Goal: Task Accomplishment & Management: Use online tool/utility

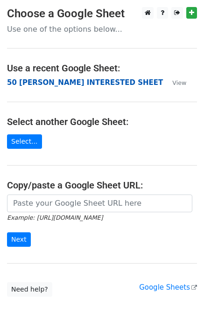
click at [46, 85] on strong "50 [PERSON_NAME] INTERESTED SHEET" at bounding box center [85, 82] width 156 height 8
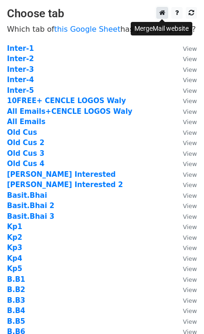
click at [163, 13] on icon at bounding box center [162, 12] width 6 height 7
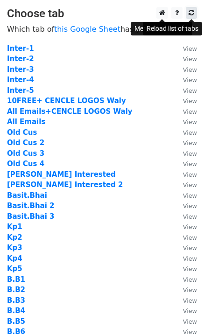
click at [194, 13] on icon at bounding box center [192, 12] width 6 height 7
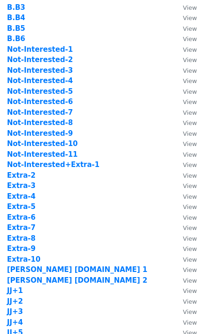
scroll to position [293, 0]
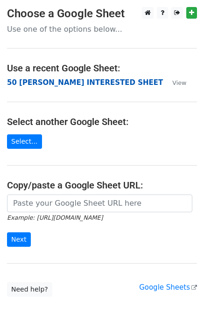
click at [61, 82] on strong "50 [PERSON_NAME] INTERESTED SHEET" at bounding box center [85, 82] width 156 height 8
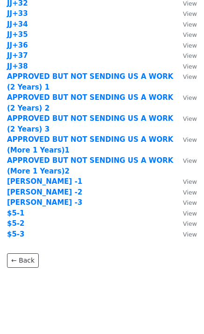
scroll to position [915, 0]
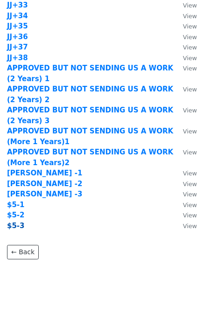
click at [14, 226] on strong "$5-3" at bounding box center [16, 226] width 18 height 8
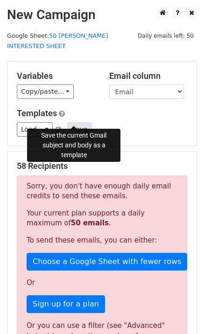
click at [75, 122] on button "Save" at bounding box center [79, 129] width 24 height 14
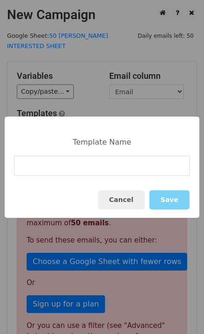
type input "Free Trial, Any Logo for [DATE]?"
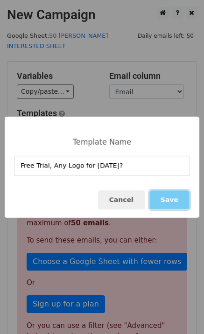
click at [181, 206] on button "Save" at bounding box center [169, 199] width 40 height 19
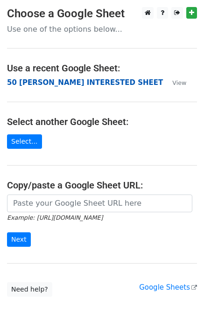
click at [21, 85] on strong "50 [PERSON_NAME] INTERESTED SHEET" at bounding box center [85, 82] width 156 height 8
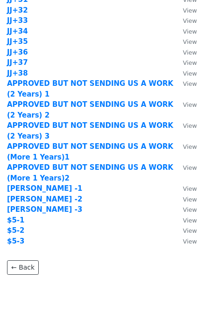
scroll to position [915, 0]
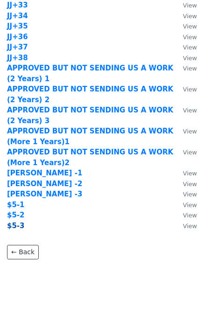
click at [17, 227] on strong "$5-3" at bounding box center [16, 226] width 18 height 8
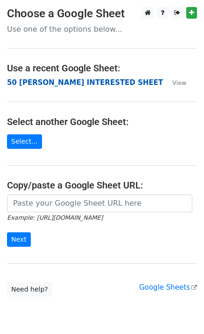
click at [55, 85] on strong "50 KEVIN INTERESTED SHEET" at bounding box center [85, 82] width 156 height 8
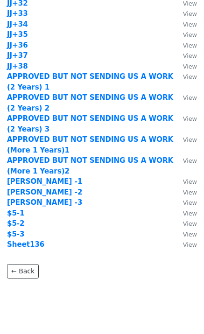
scroll to position [926, 0]
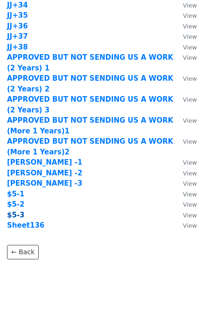
click at [16, 216] on strong "$5-3" at bounding box center [16, 215] width 18 height 8
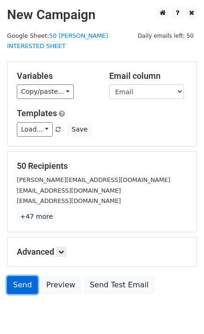
click at [25, 276] on link "Send" at bounding box center [22, 285] width 31 height 18
